Goal: Information Seeking & Learning: Learn about a topic

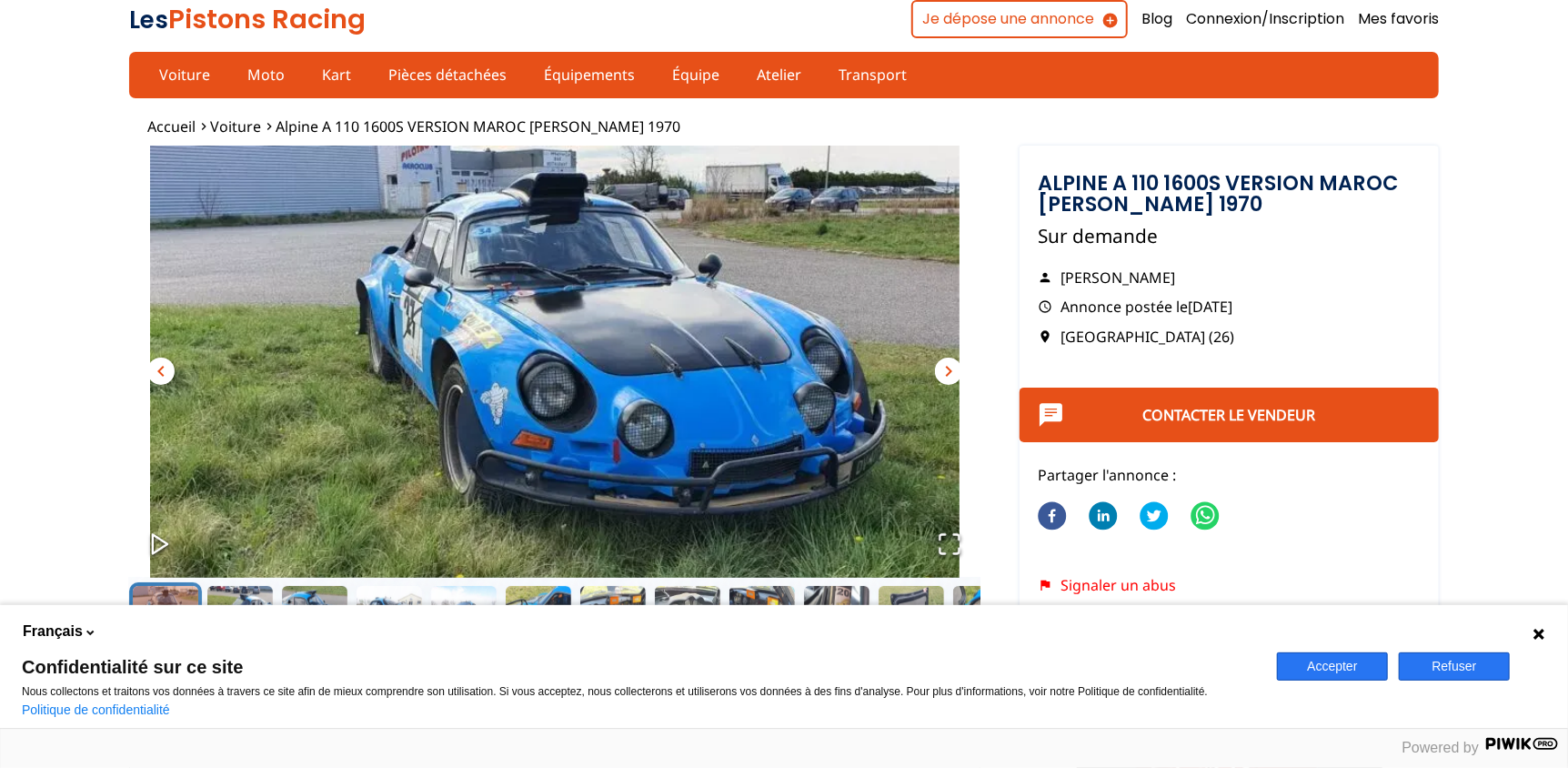
click at [942, 368] on span "chevron_right" at bounding box center [948, 371] width 22 height 22
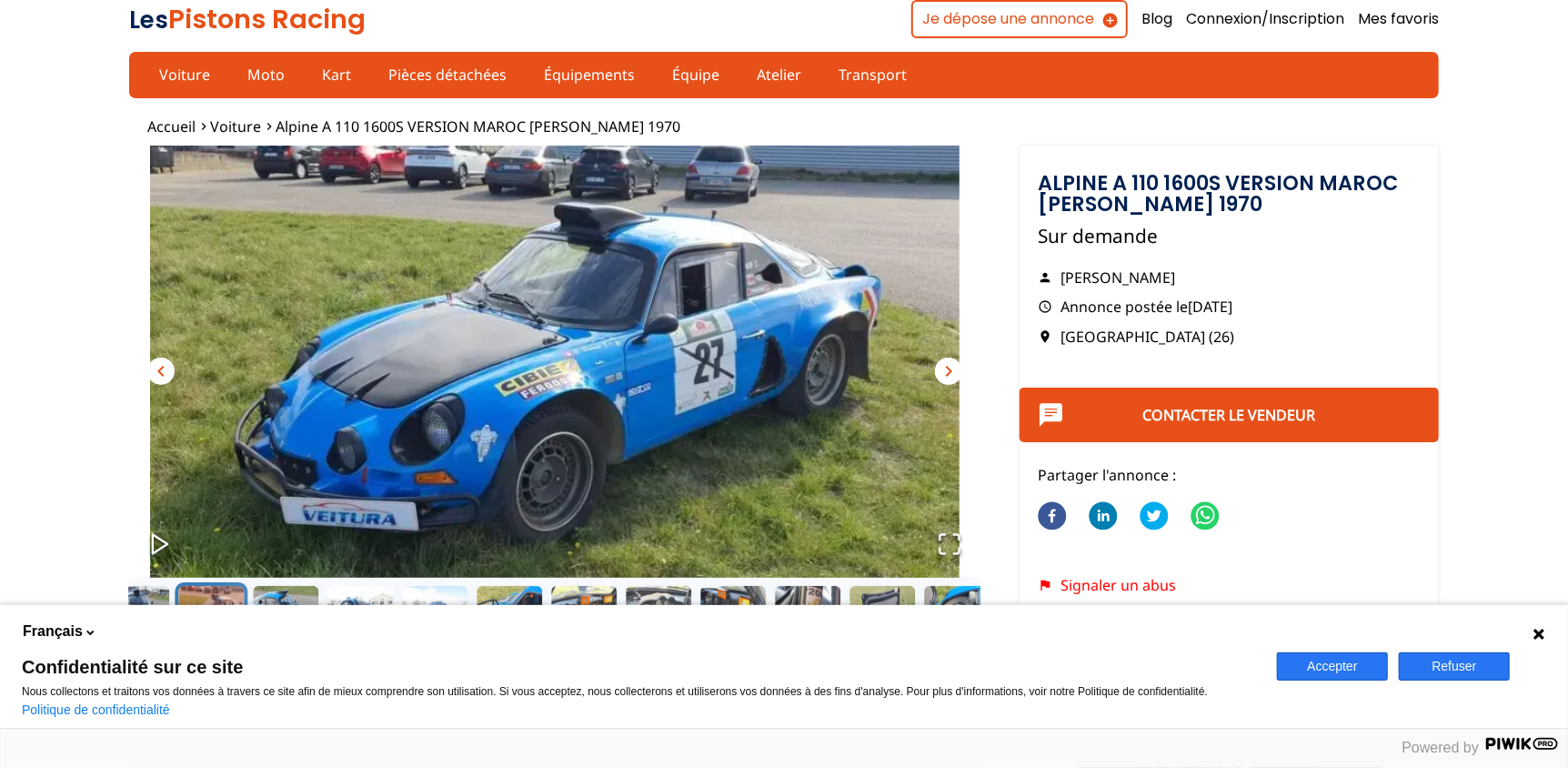
click at [942, 368] on span "chevron_right" at bounding box center [948, 371] width 22 height 22
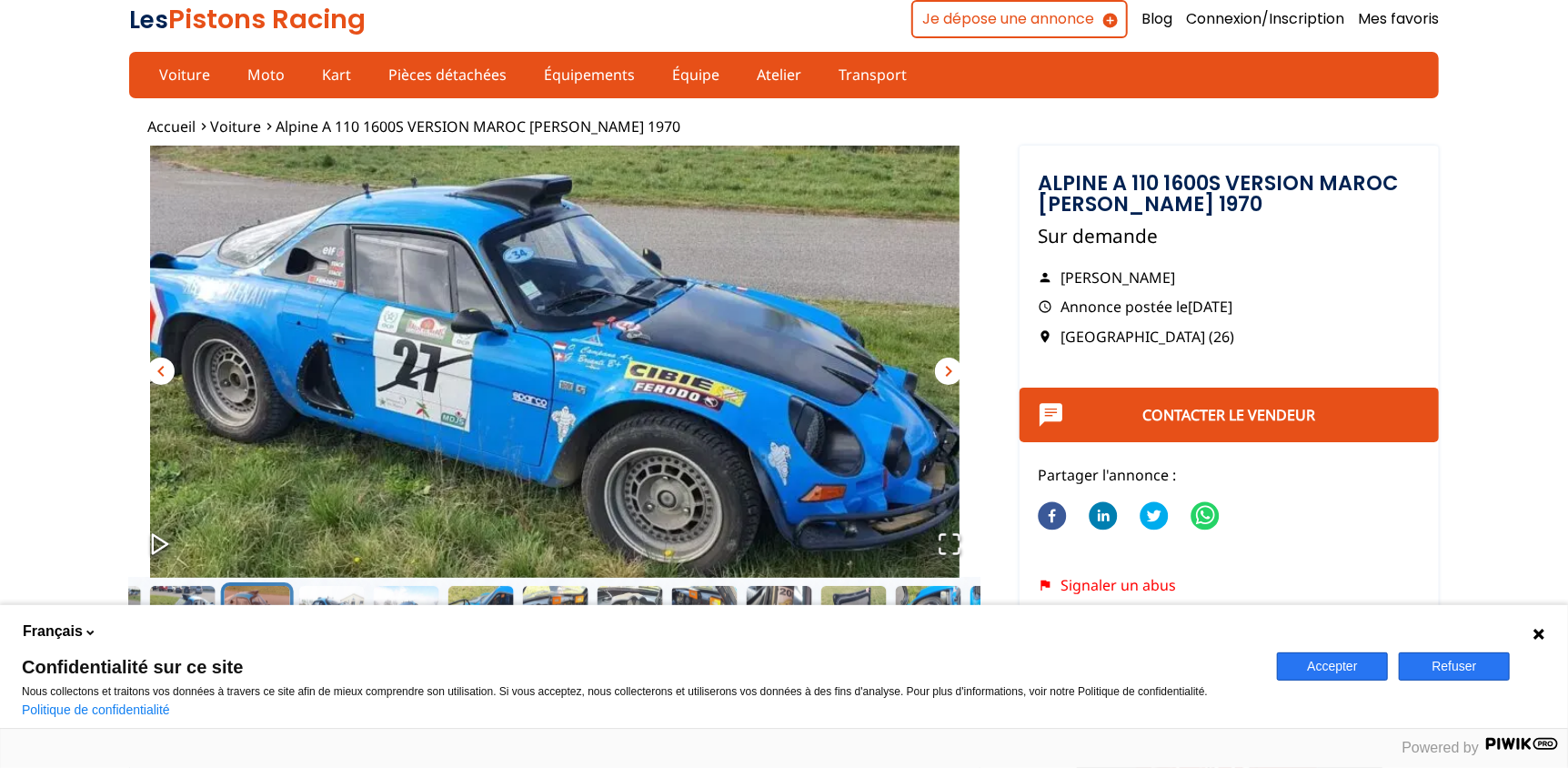
click at [943, 369] on span "chevron_right" at bounding box center [948, 371] width 22 height 22
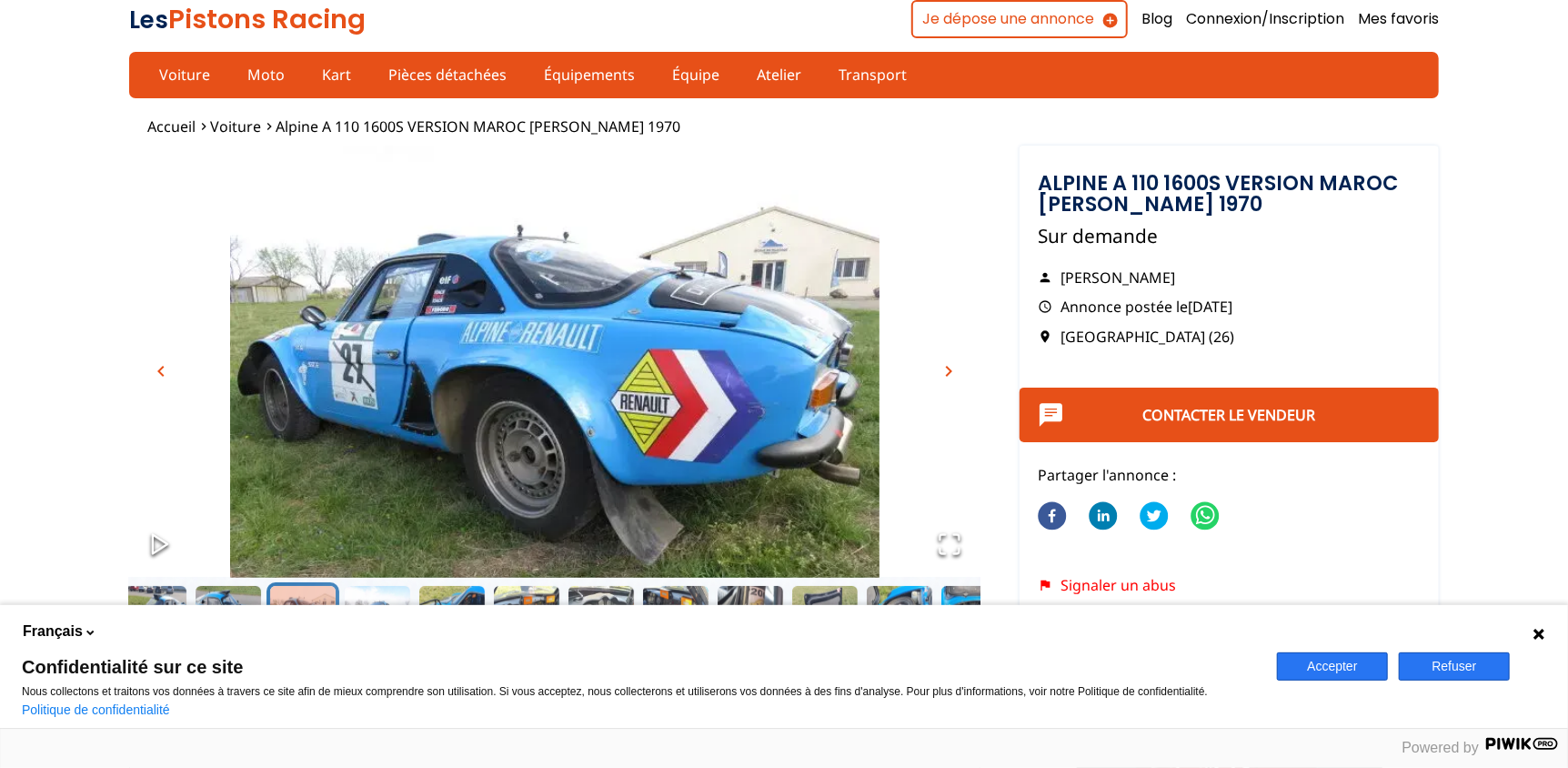
click at [943, 369] on span "chevron_right" at bounding box center [948, 371] width 22 height 22
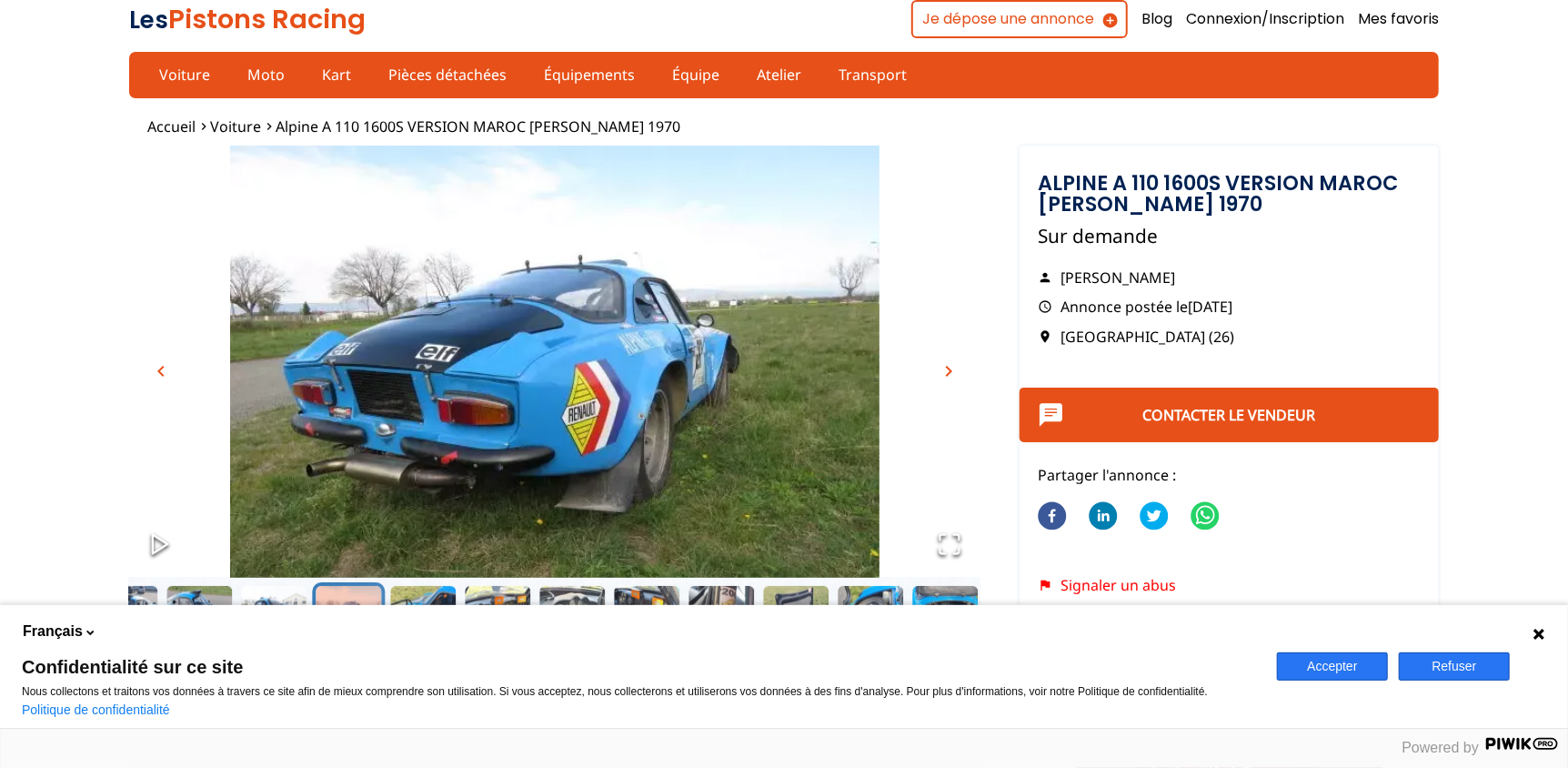
click at [943, 369] on span "chevron_right" at bounding box center [948, 371] width 22 height 22
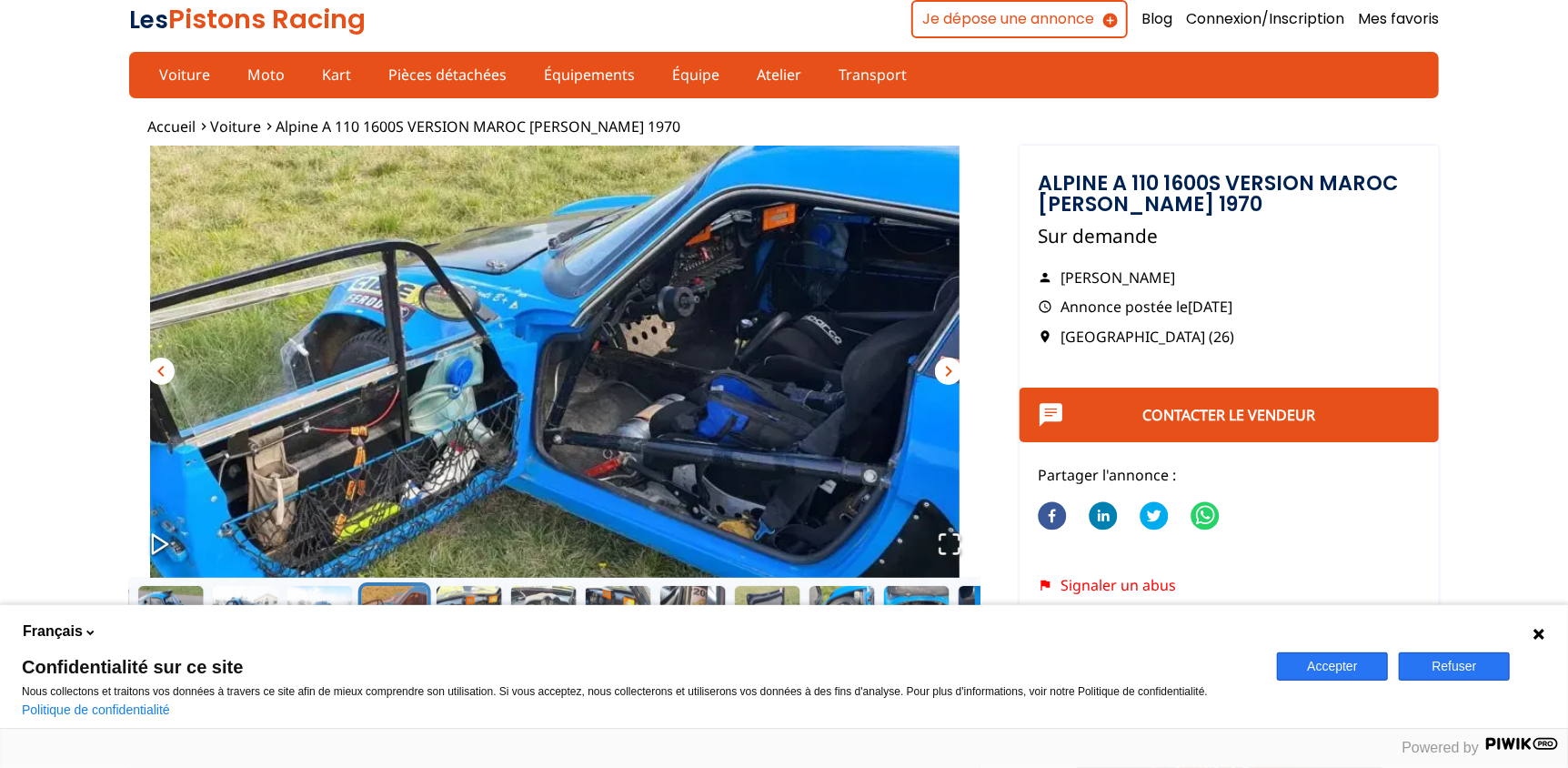
click at [943, 369] on span "chevron_right" at bounding box center [948, 371] width 22 height 22
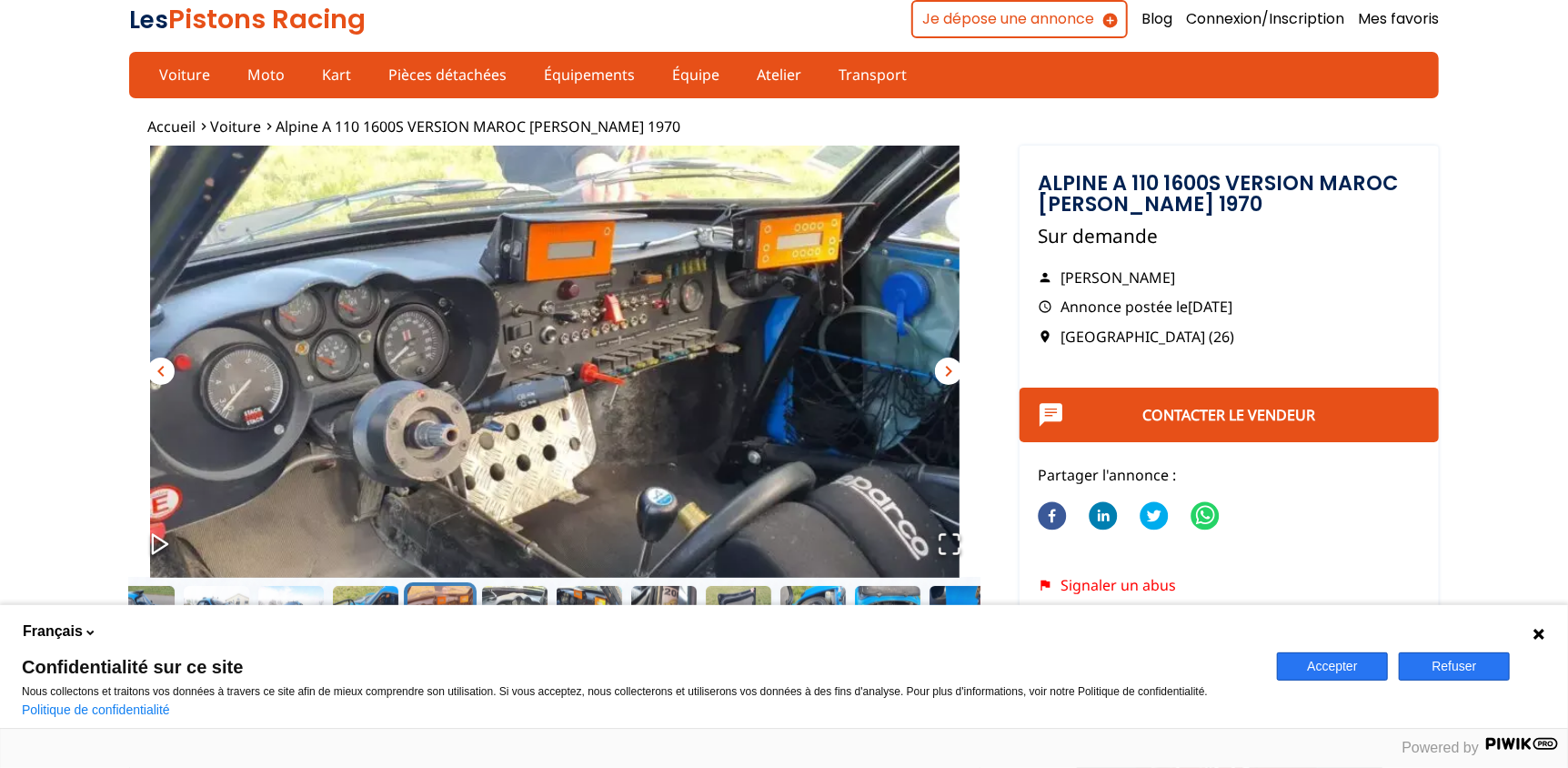
click at [943, 369] on span "chevron_right" at bounding box center [948, 371] width 22 height 22
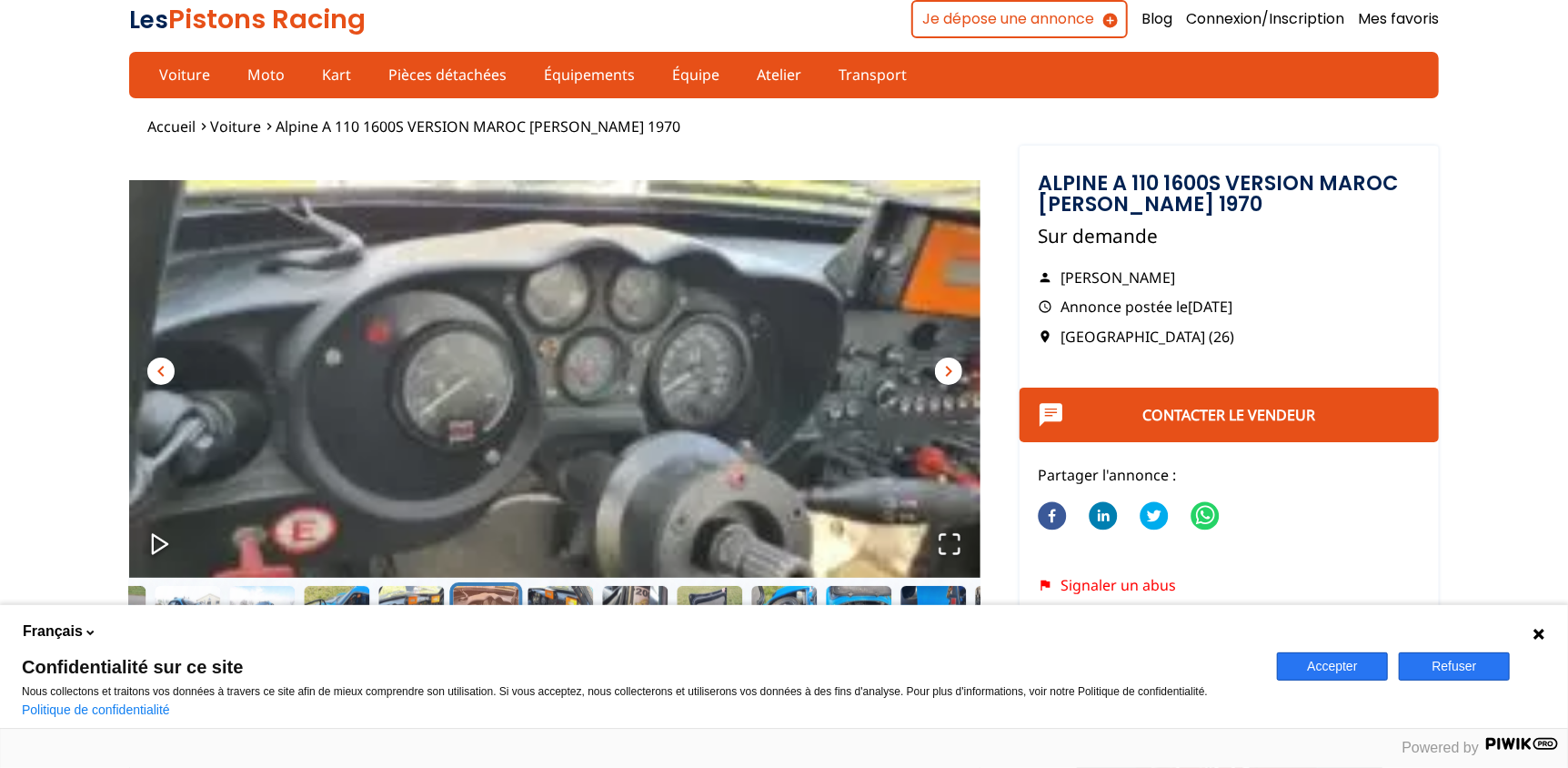
click at [943, 369] on span "chevron_right" at bounding box center [948, 371] width 22 height 22
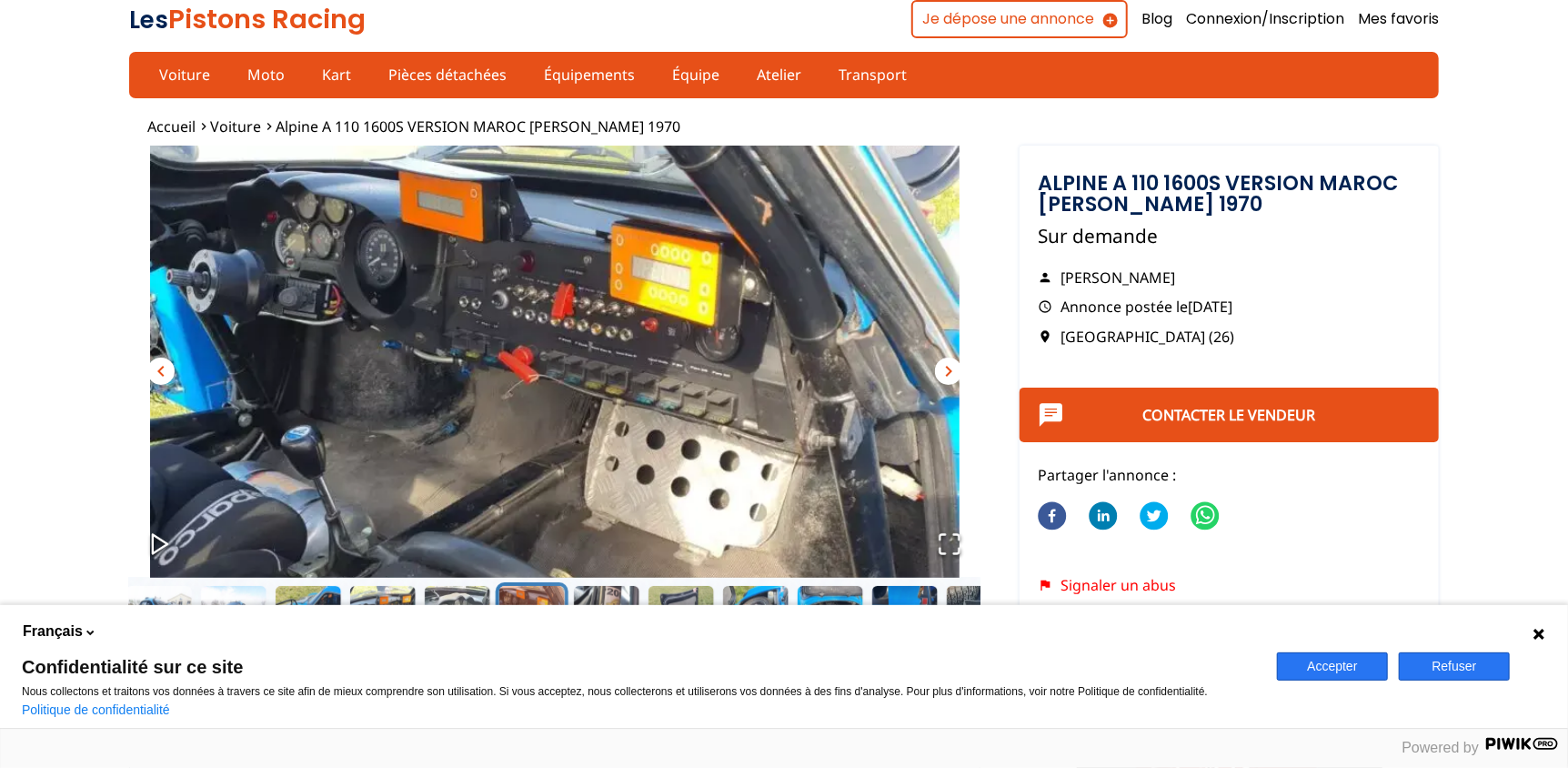
click at [943, 369] on span "chevron_right" at bounding box center [948, 371] width 22 height 22
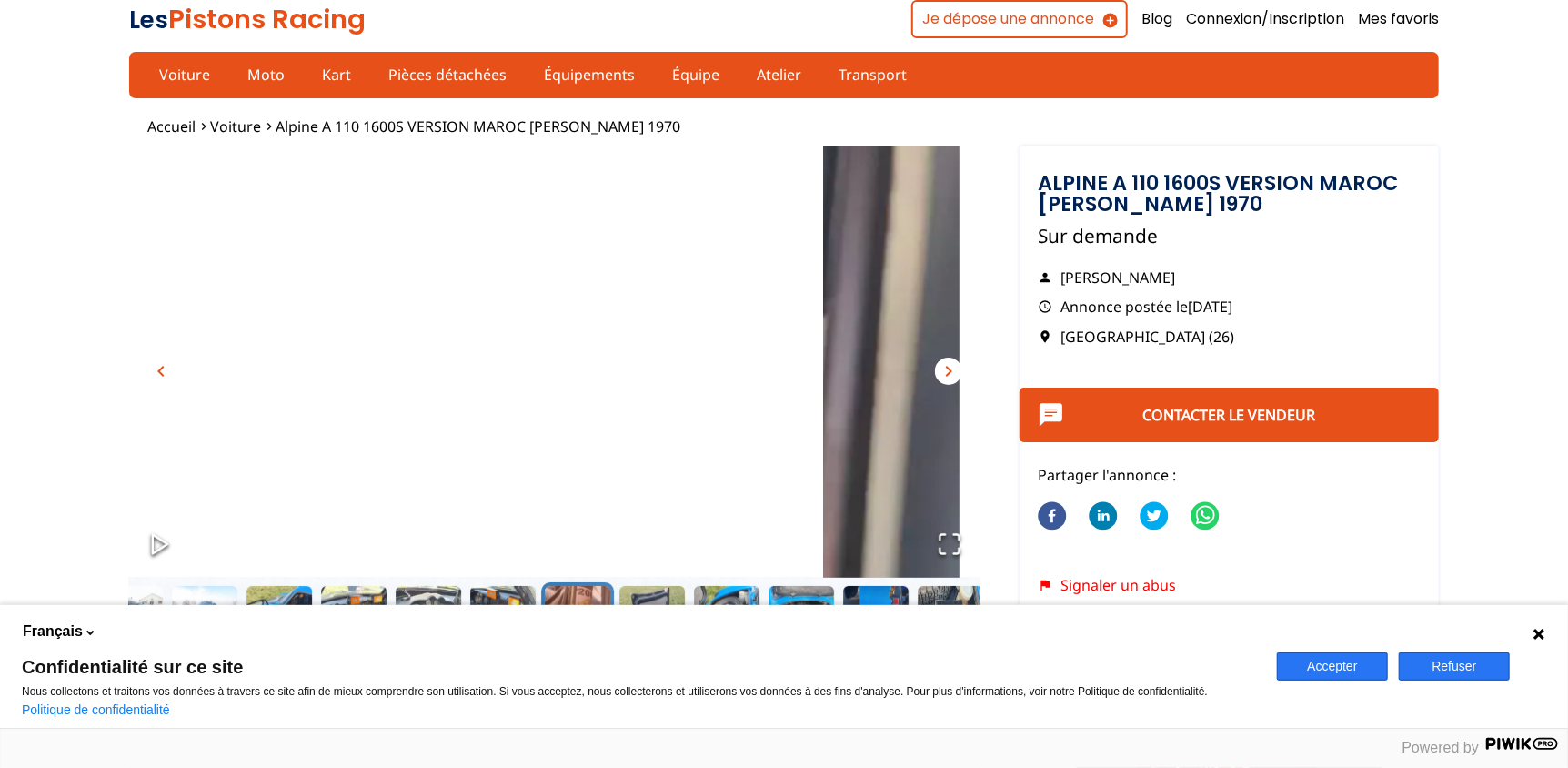
click at [943, 369] on span "chevron_right" at bounding box center [948, 371] width 22 height 22
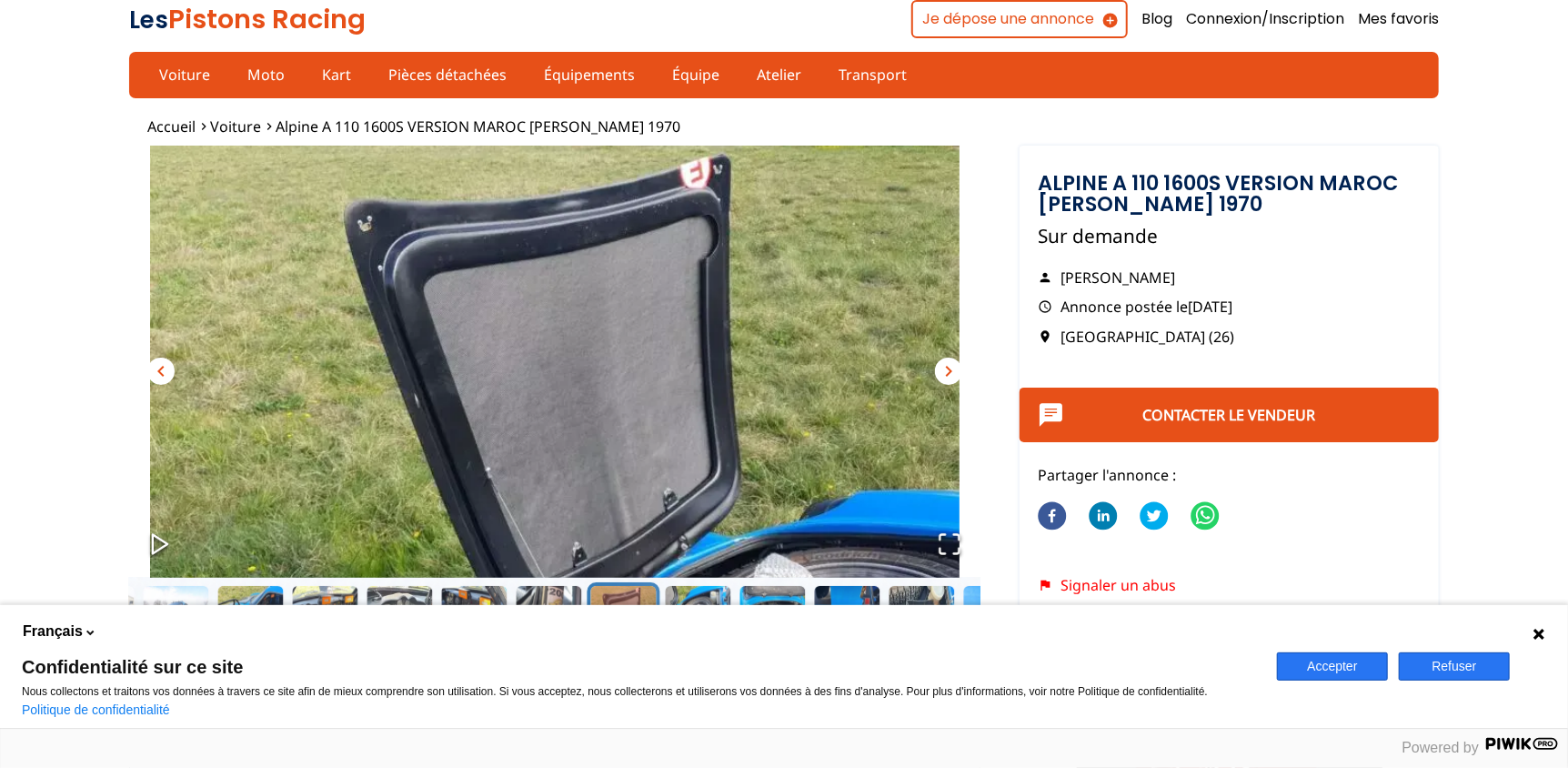
click at [164, 366] on span "chevron_left" at bounding box center [161, 371] width 22 height 22
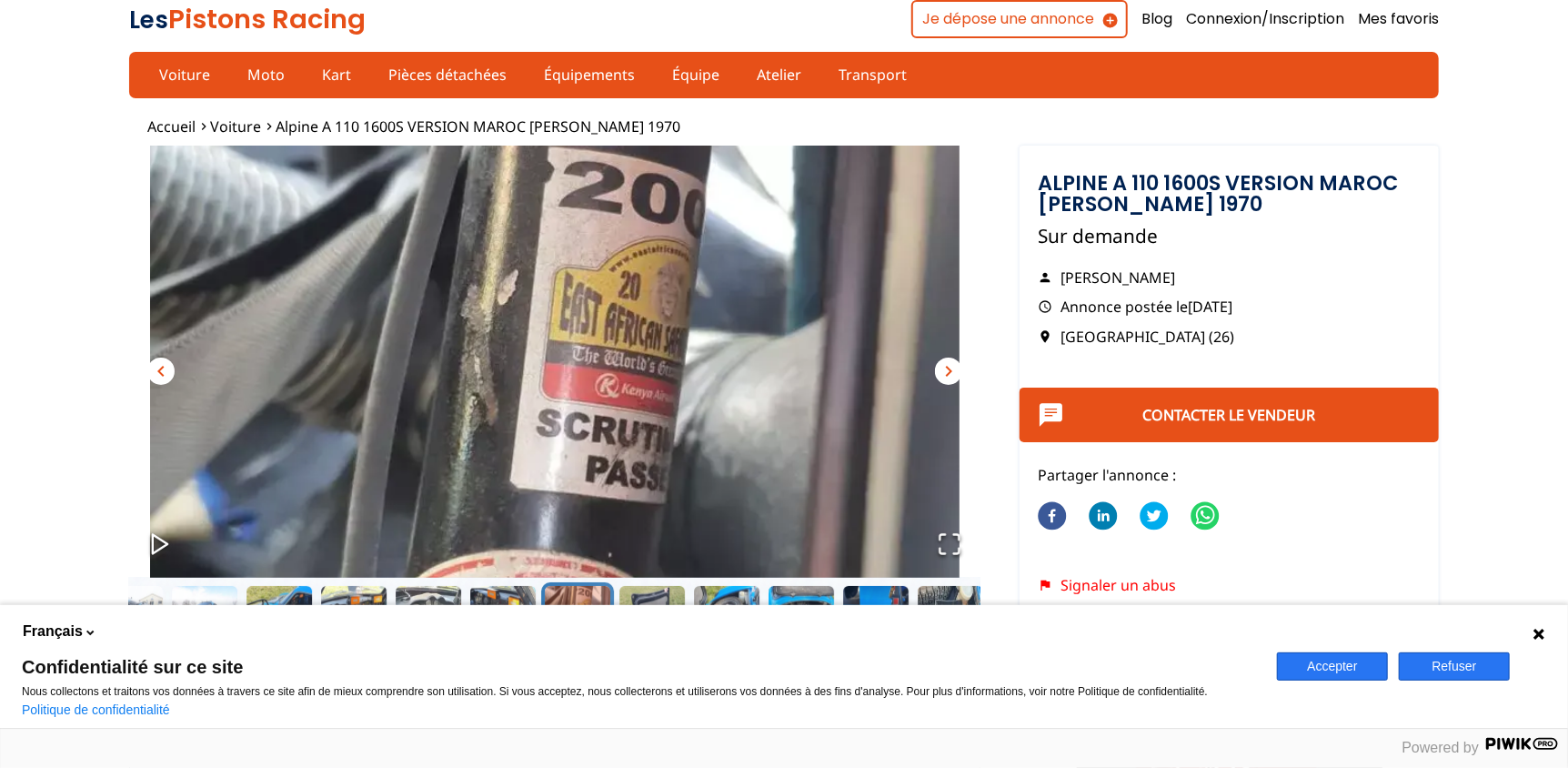
click at [949, 373] on span "chevron_right" at bounding box center [948, 371] width 22 height 22
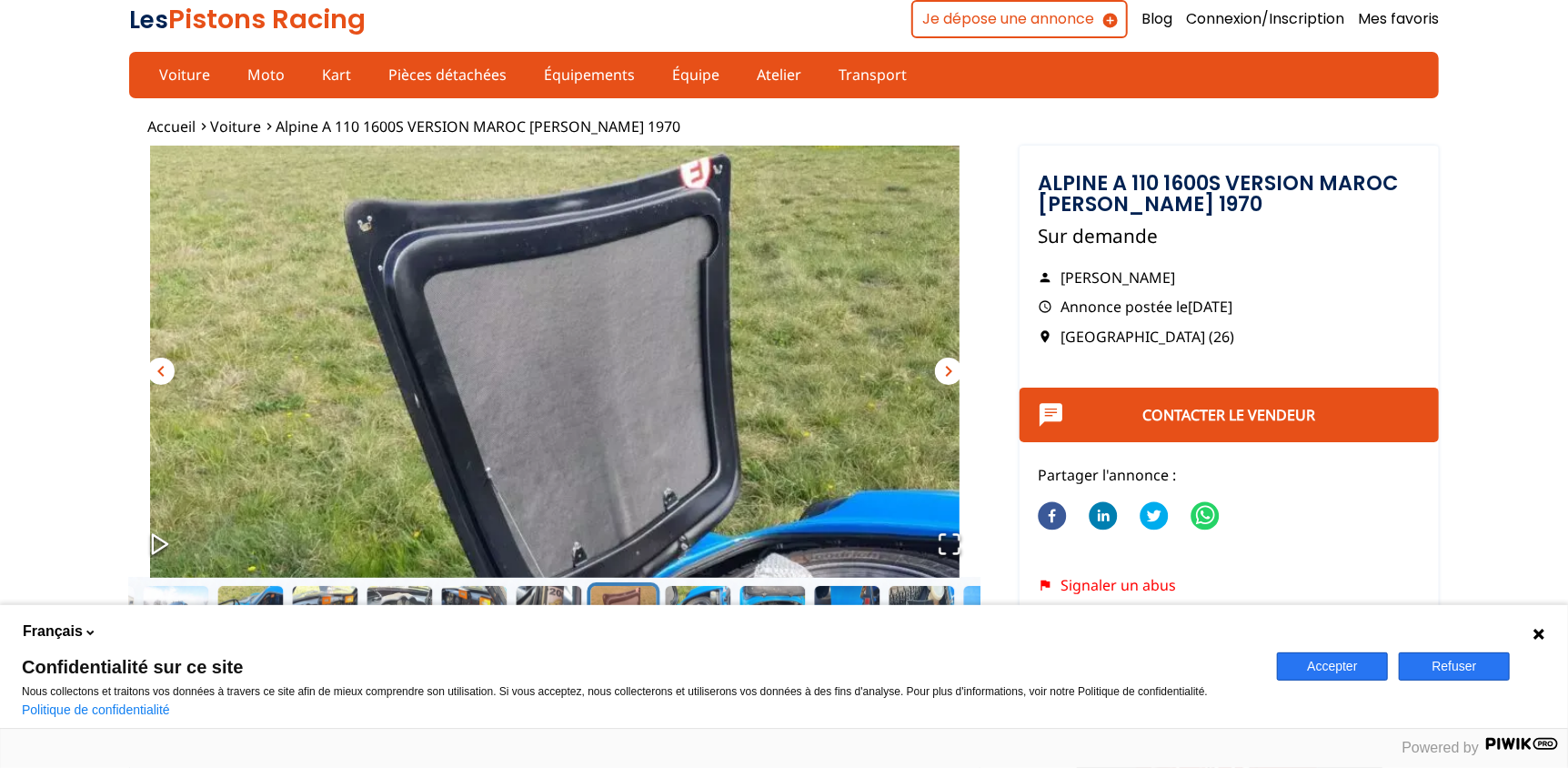
click at [949, 373] on span "chevron_right" at bounding box center [948, 371] width 22 height 22
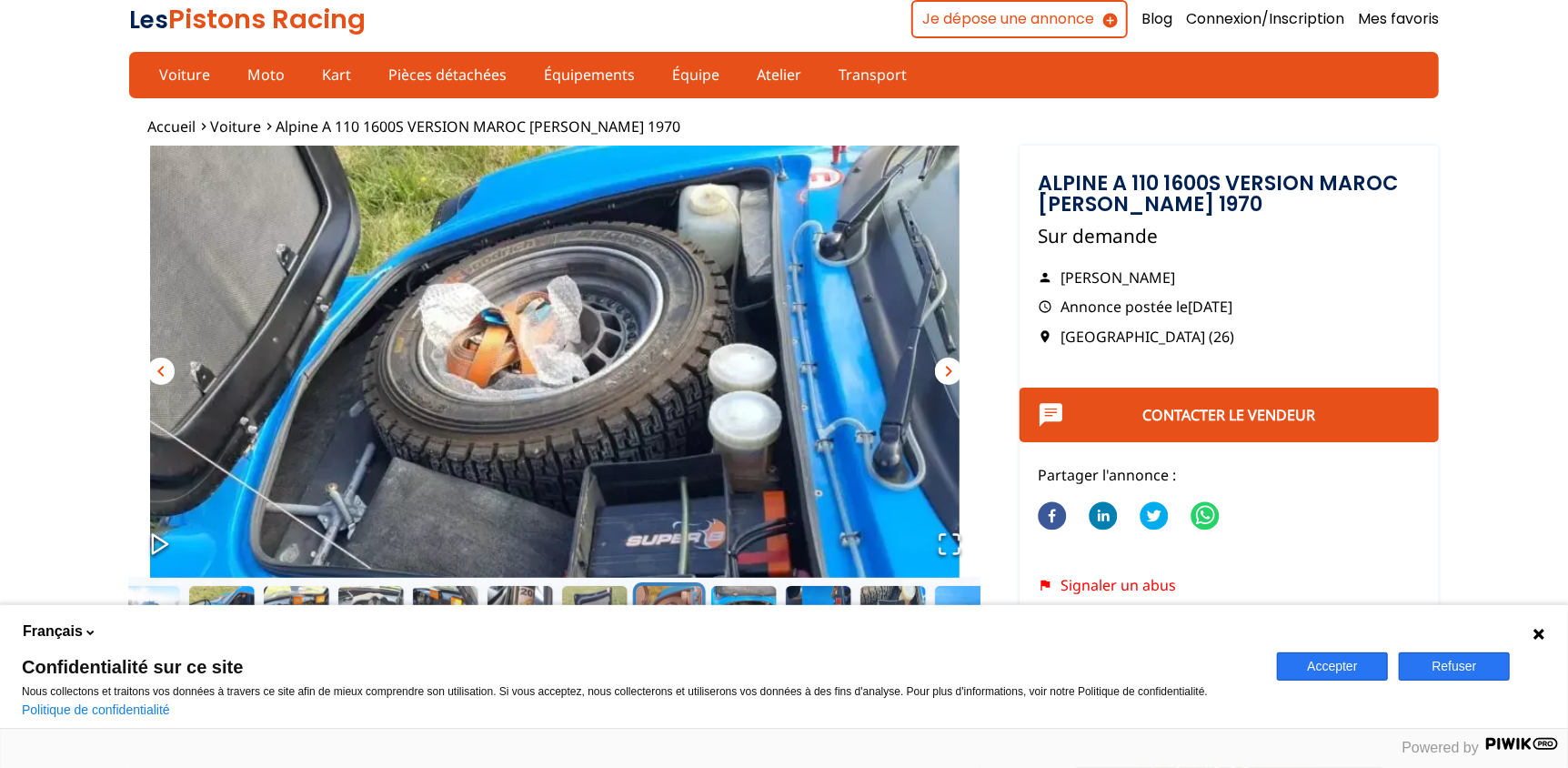
click at [949, 373] on span "chevron_right" at bounding box center [948, 371] width 22 height 22
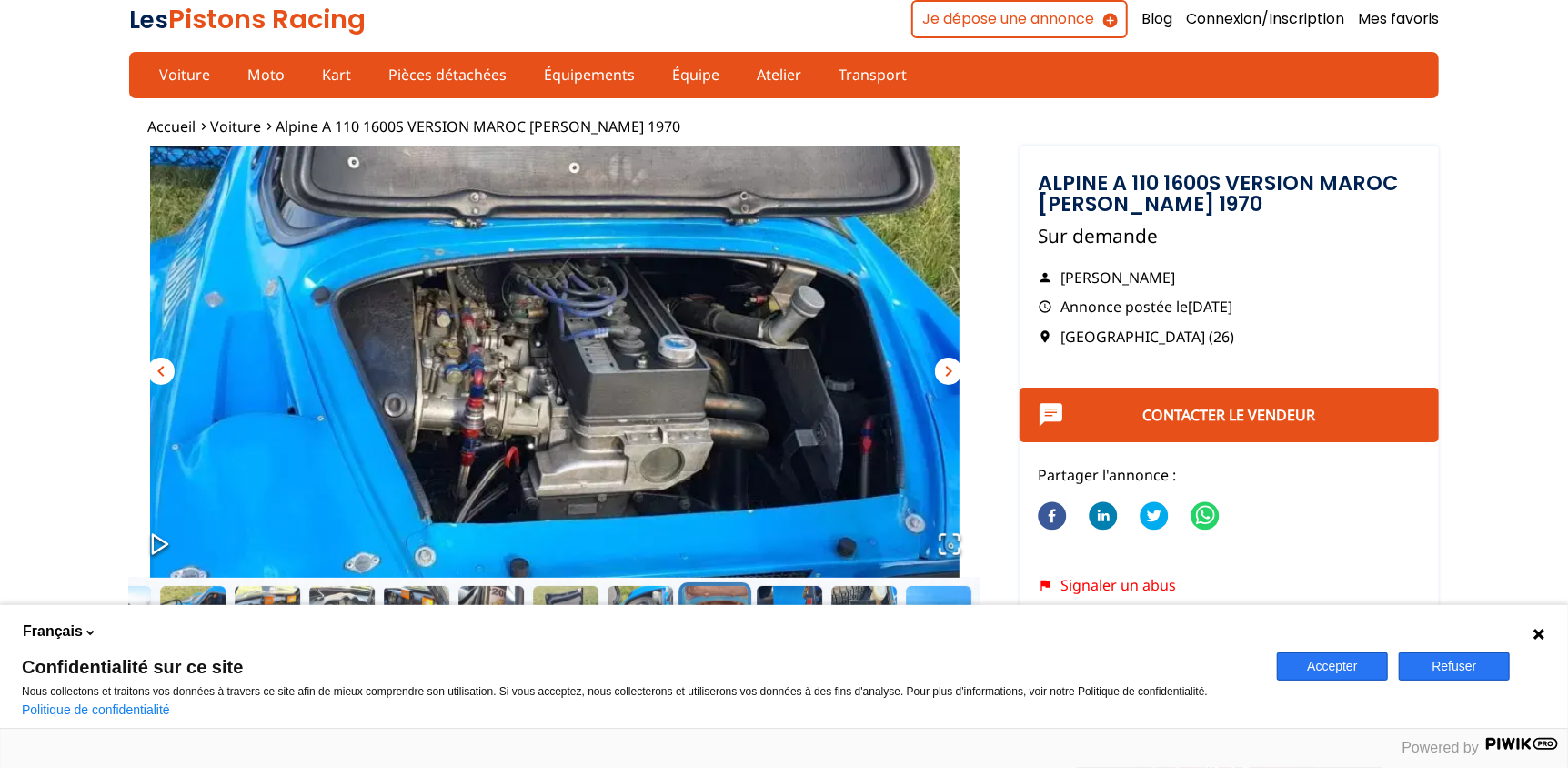
click at [949, 373] on span "chevron_right" at bounding box center [948, 371] width 22 height 22
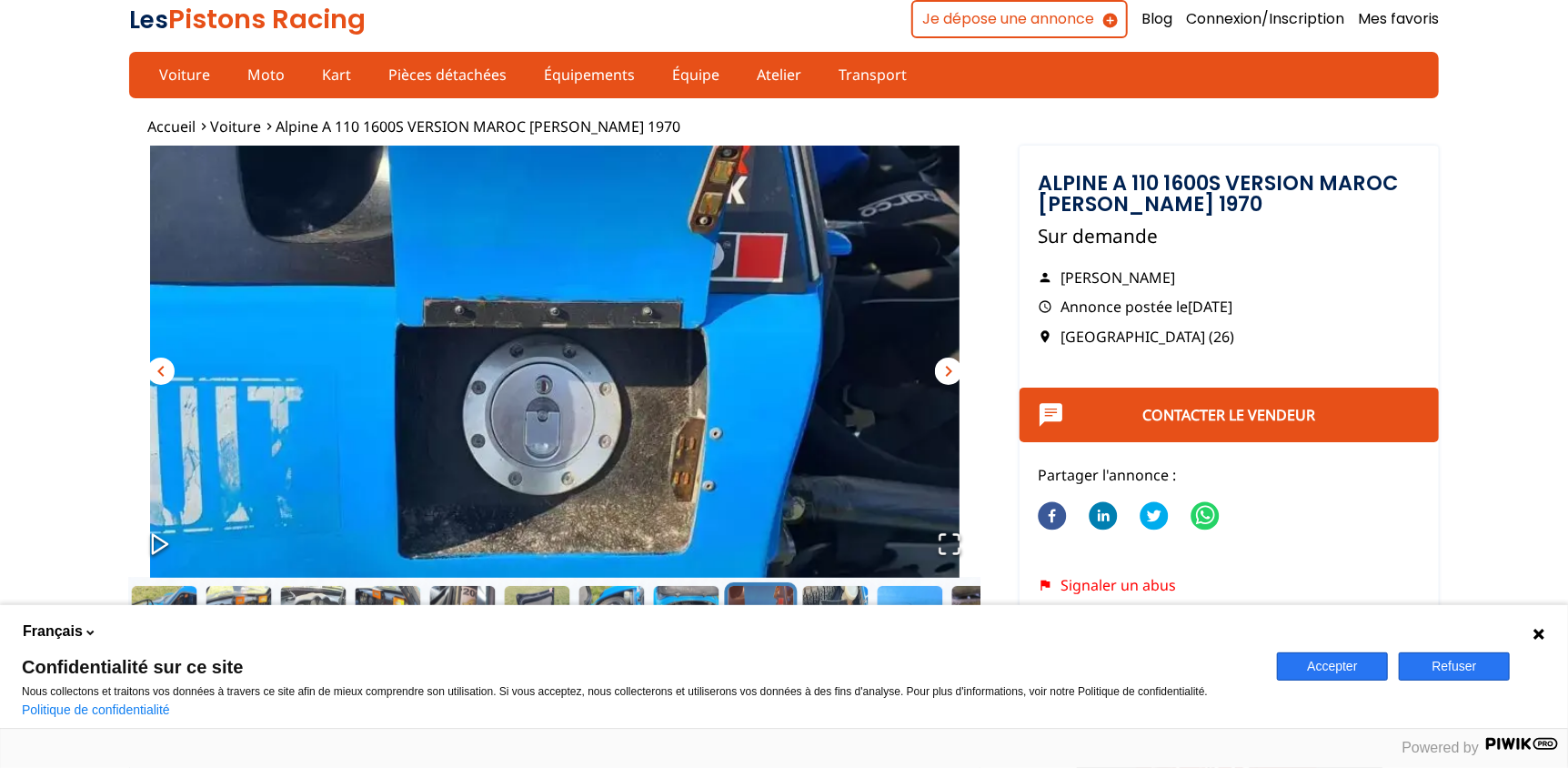
click at [949, 373] on span "chevron_right" at bounding box center [948, 371] width 22 height 22
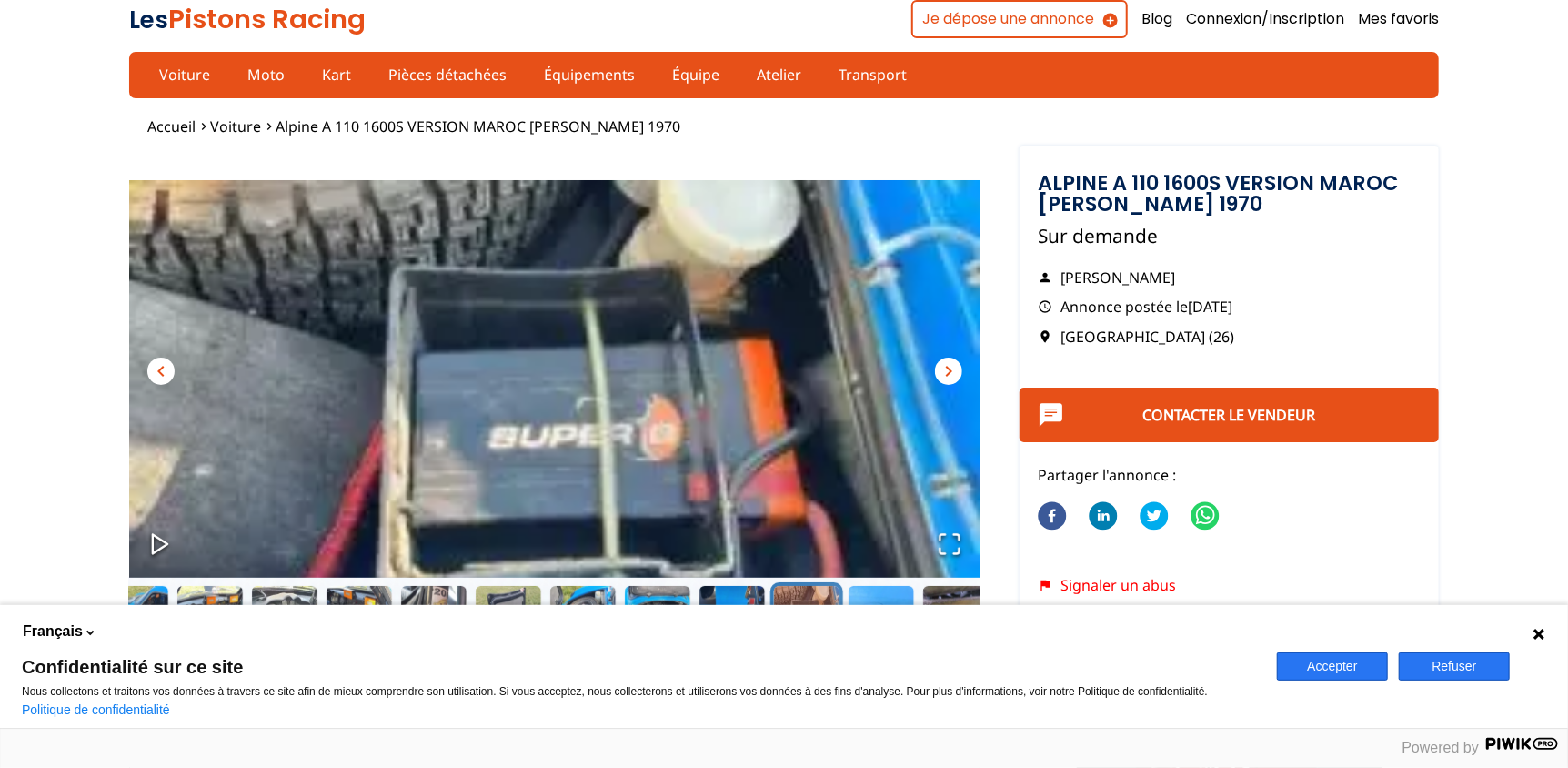
click at [949, 373] on span "chevron_right" at bounding box center [948, 371] width 22 height 22
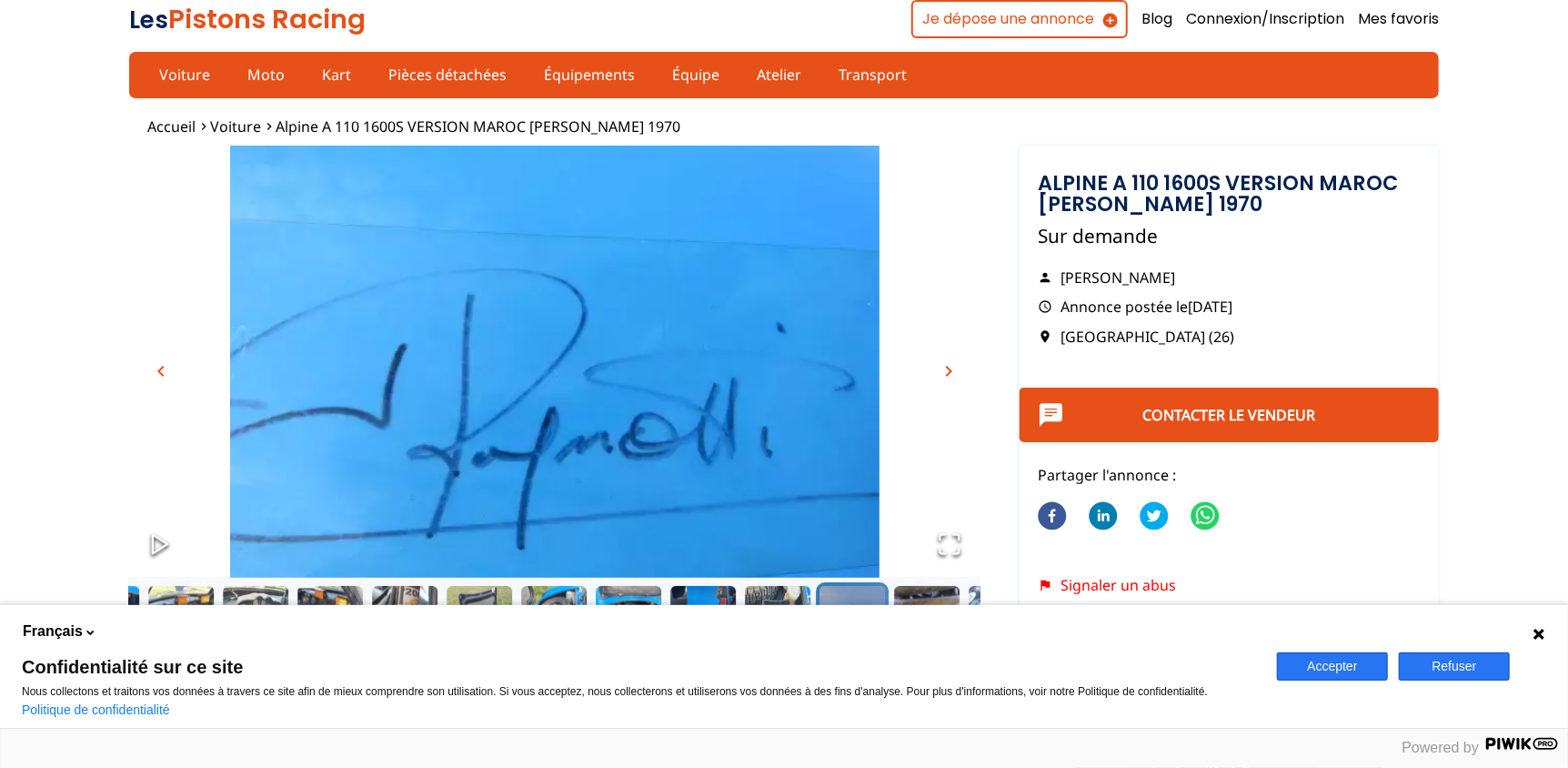
click at [949, 373] on span "chevron_right" at bounding box center [948, 371] width 22 height 22
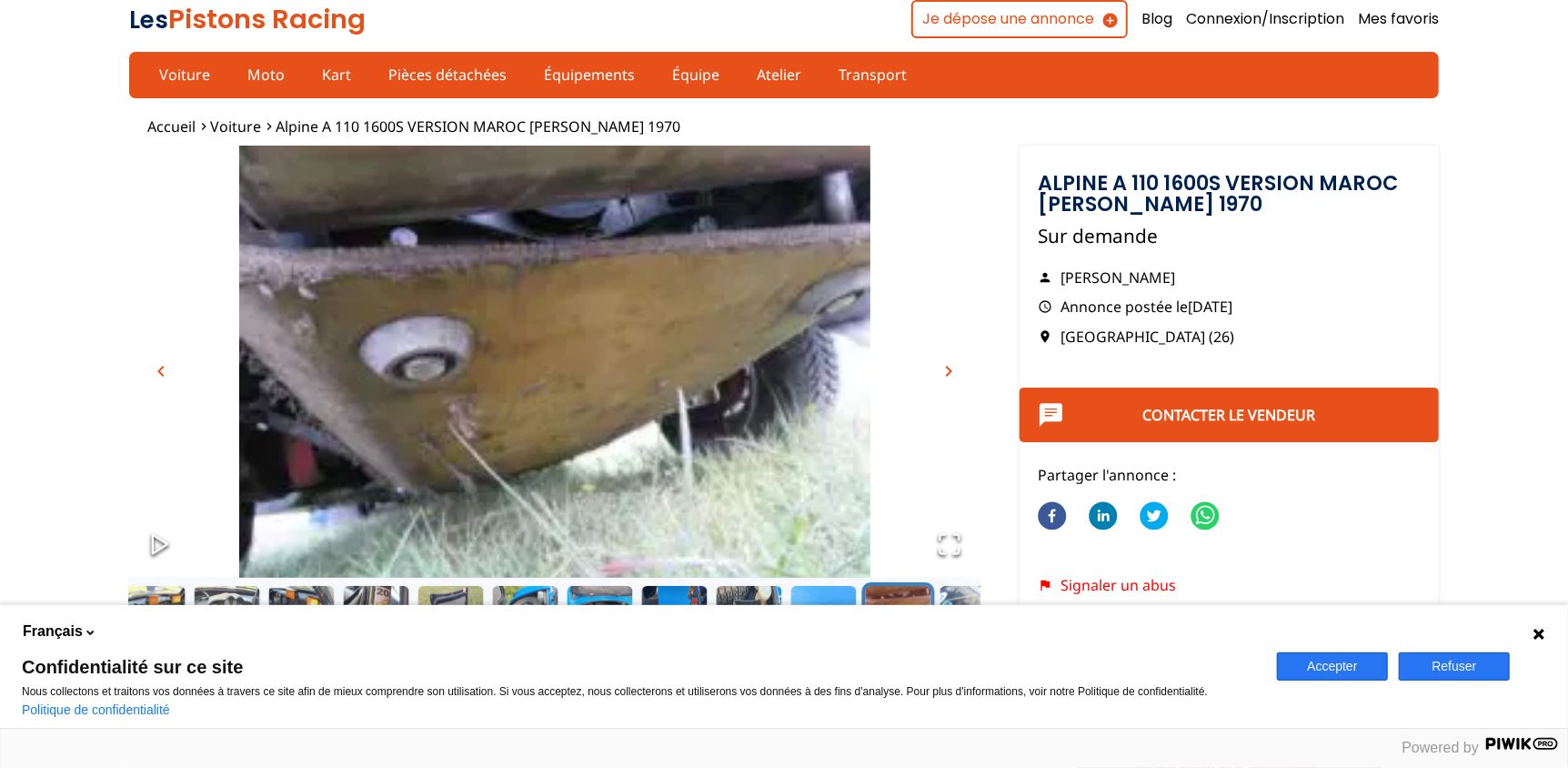
click at [949, 373] on span "chevron_right" at bounding box center [948, 371] width 22 height 22
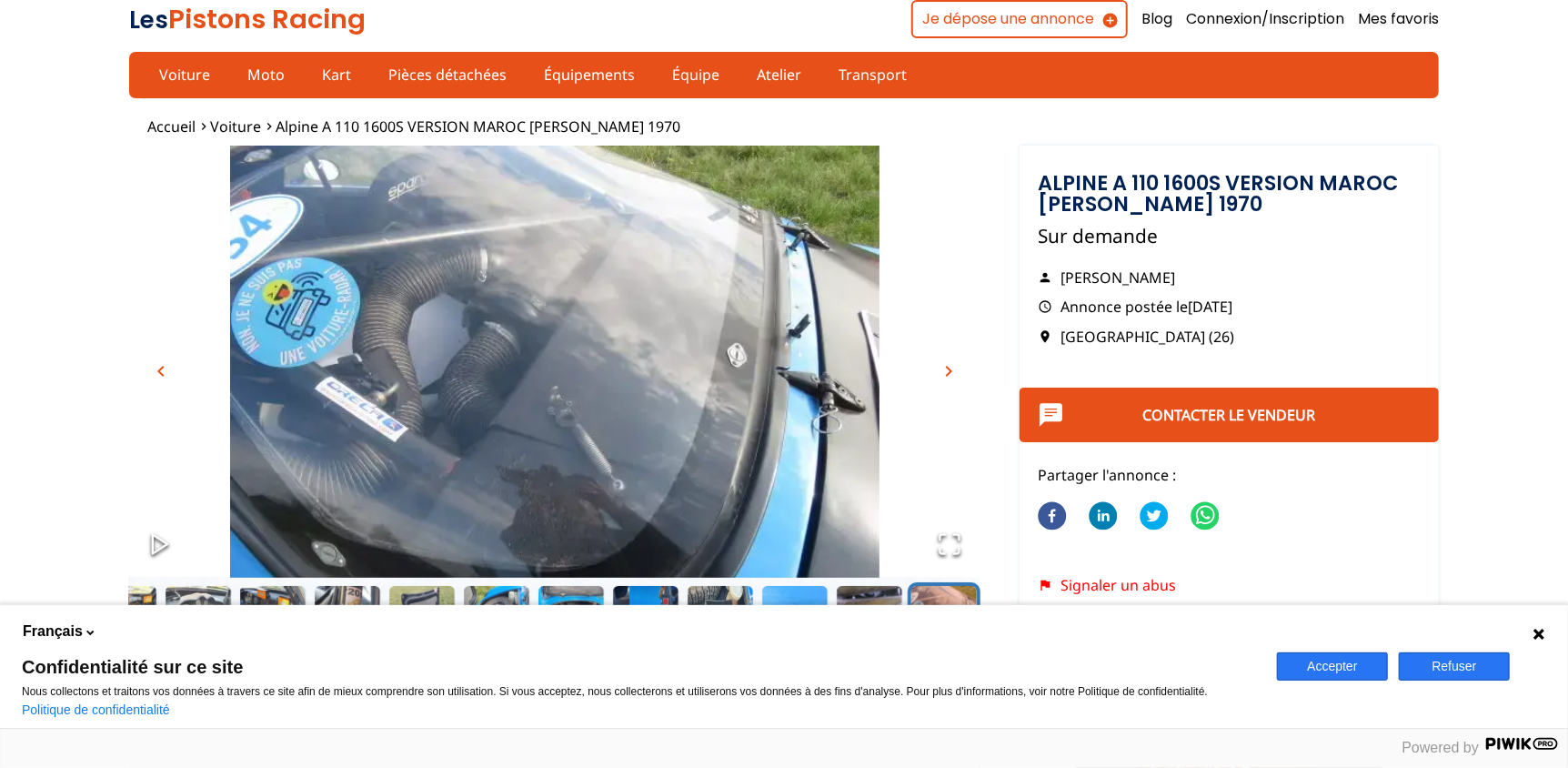
click at [950, 375] on span "chevron_right" at bounding box center [948, 371] width 22 height 22
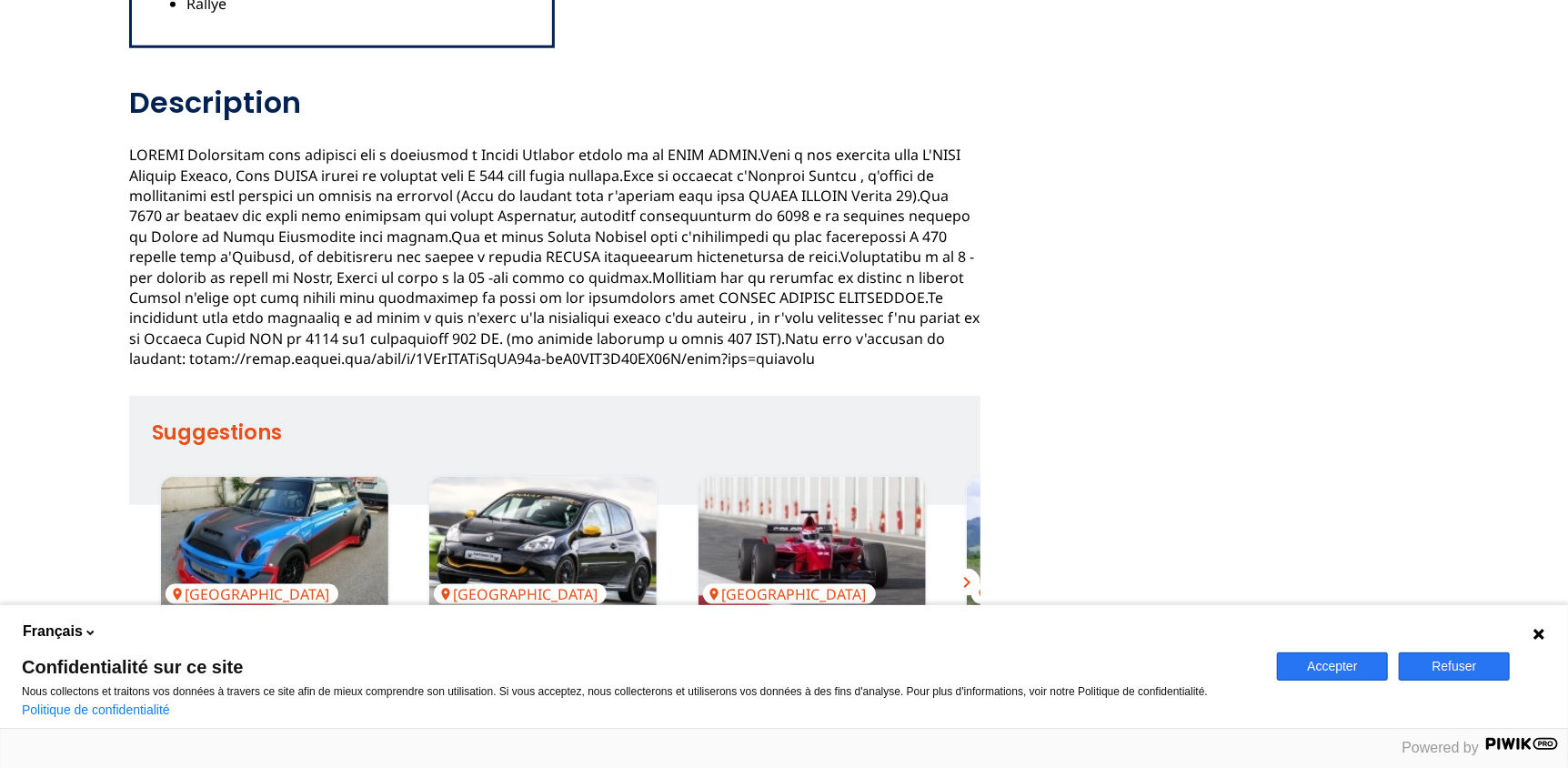
scroll to position [950, 0]
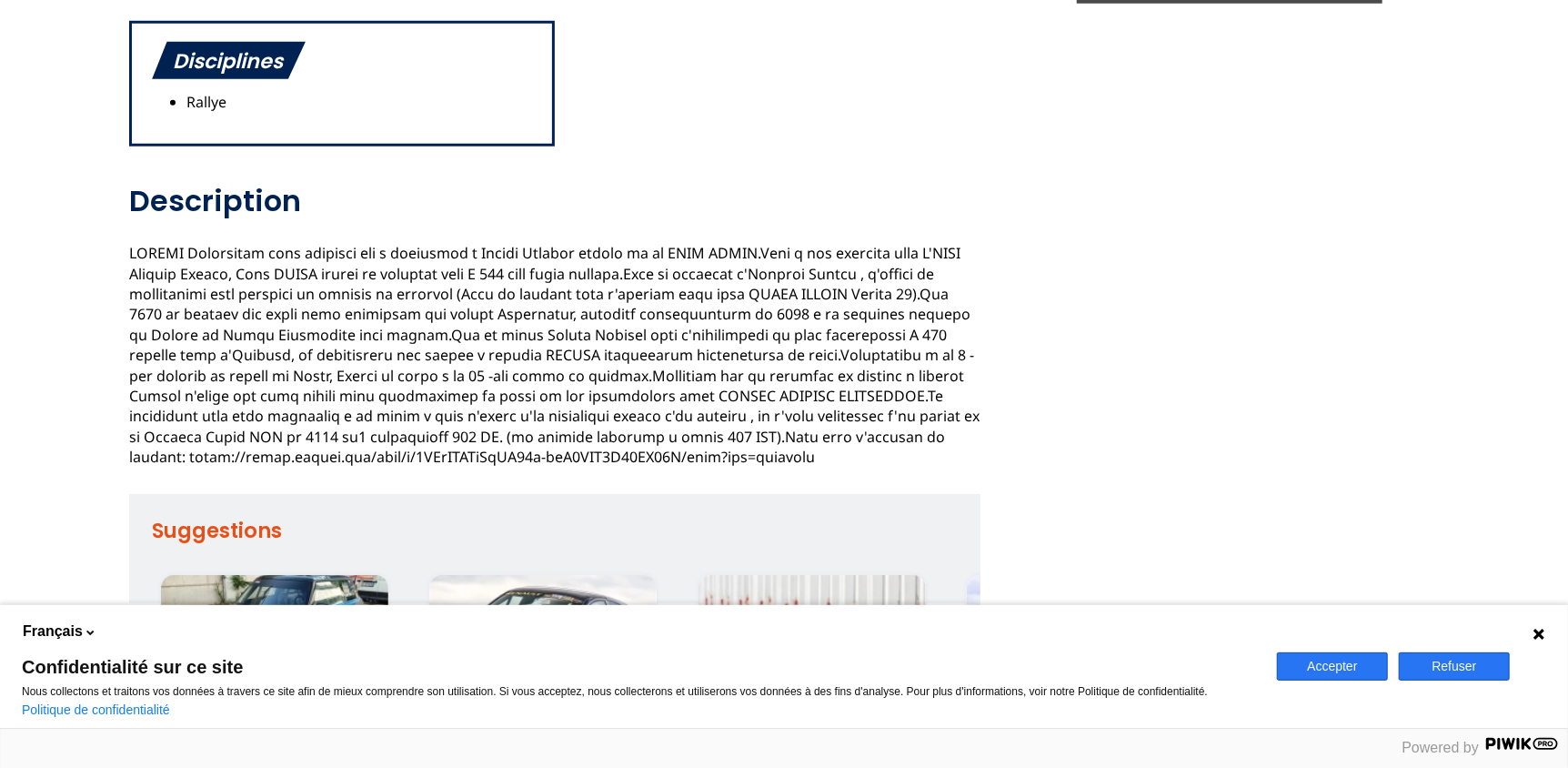
click at [1542, 635] on icon at bounding box center [1538, 633] width 14 height 14
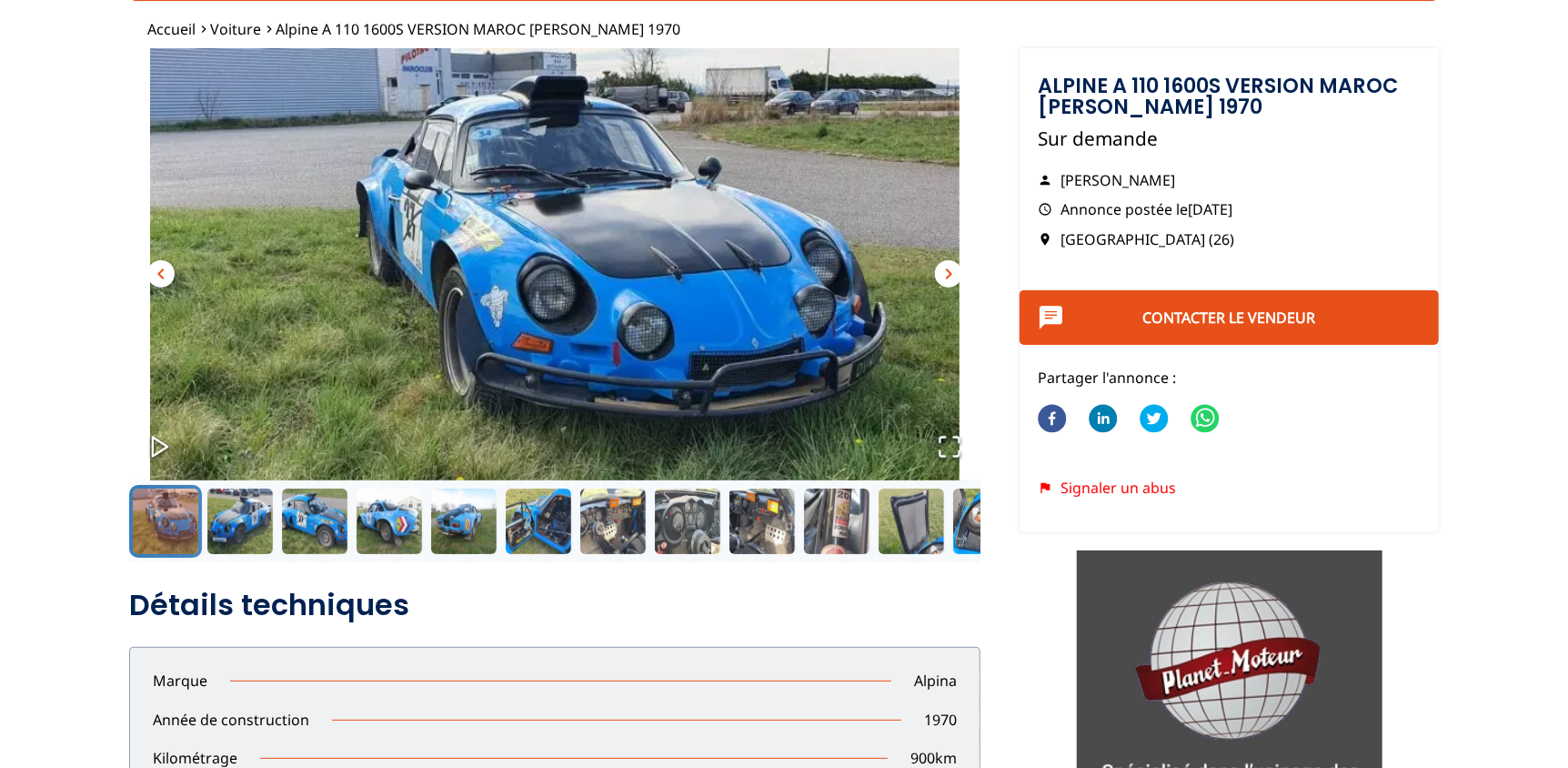
scroll to position [0, 0]
